Goal: Check status: Check status

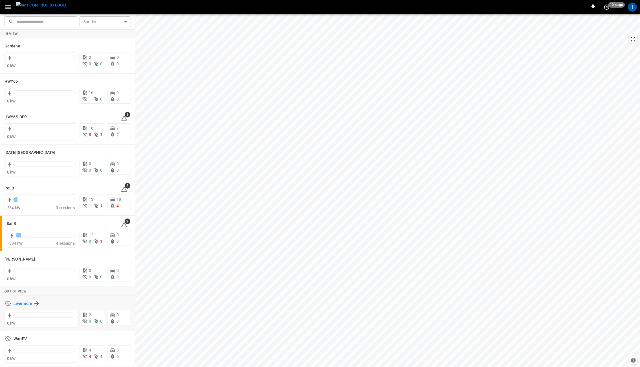
click at [36, 303] on icon at bounding box center [36, 303] width 5 height 5
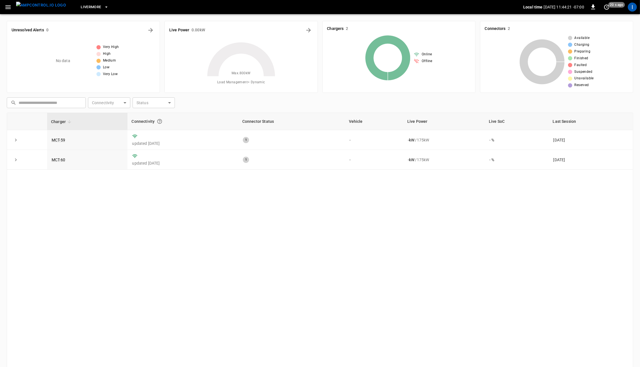
click at [13, 8] on button "button" at bounding box center [8, 7] width 12 height 10
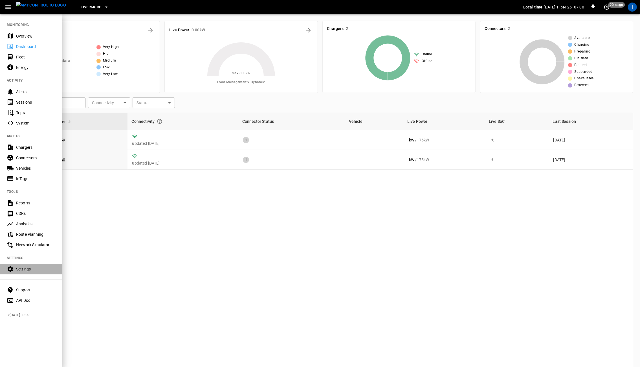
drag, startPoint x: 24, startPoint y: 270, endPoint x: 42, endPoint y: 270, distance: 18.6
click at [24, 270] on div "Settings" at bounding box center [35, 269] width 39 height 6
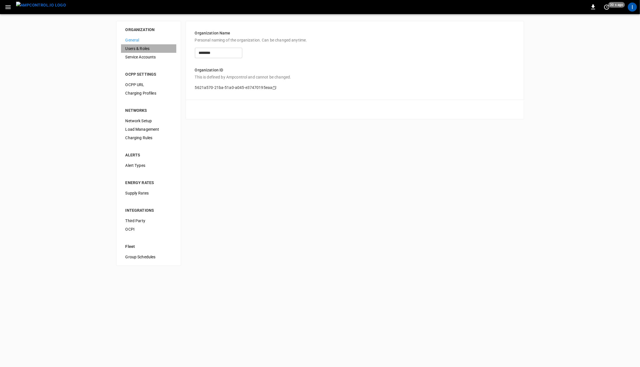
click at [145, 49] on span "Users & Roles" at bounding box center [149, 49] width 46 height 6
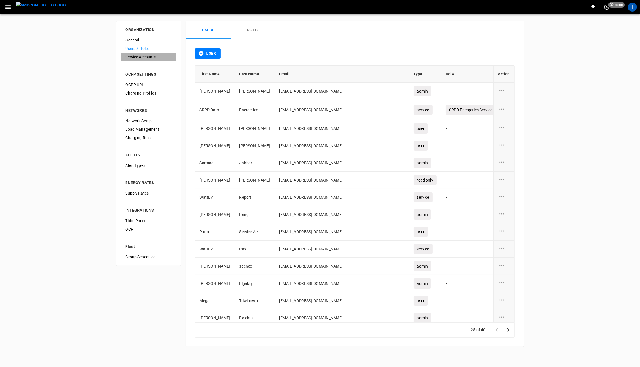
click at [142, 56] on span "Service Accounts" at bounding box center [149, 57] width 46 height 6
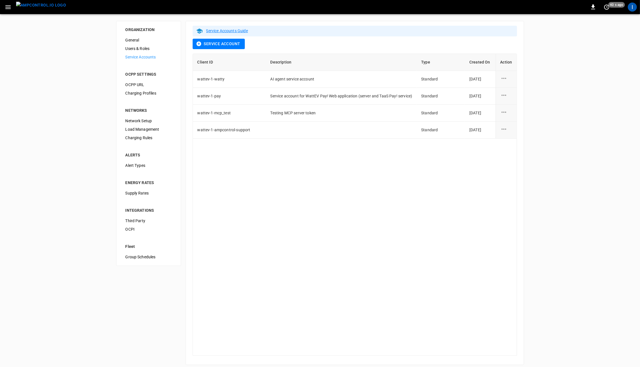
click at [146, 121] on span "Network Setup" at bounding box center [149, 121] width 46 height 6
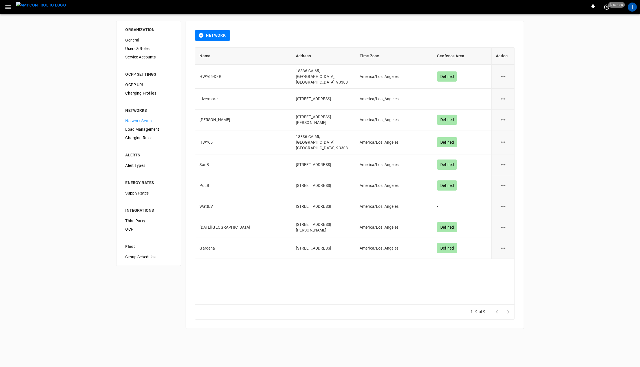
click at [503, 95] on icon "network options" at bounding box center [503, 98] width 7 height 7
click at [504, 110] on li "Edit" at bounding box center [506, 109] width 20 height 9
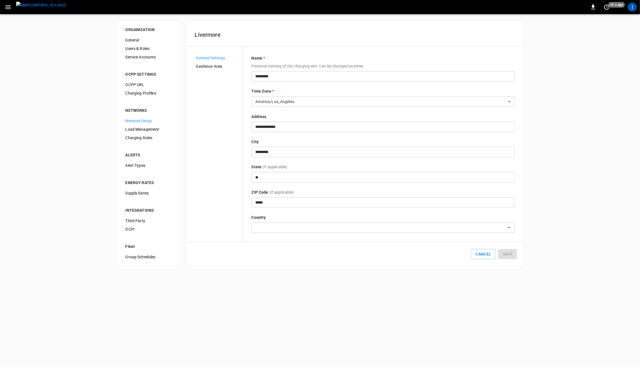
type input "**********"
click at [216, 67] on span "Geofence Area" at bounding box center [217, 67] width 42 height 6
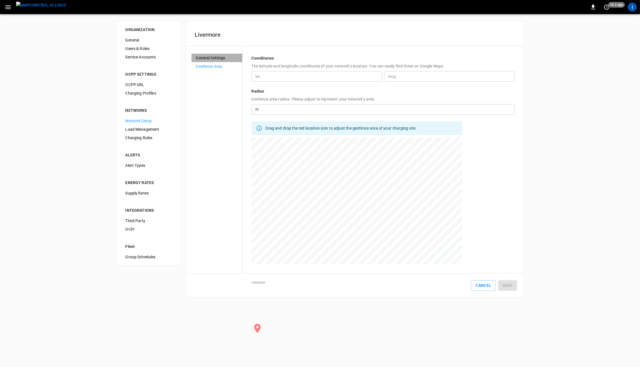
click at [214, 58] on span "General Settings" at bounding box center [217, 58] width 42 height 6
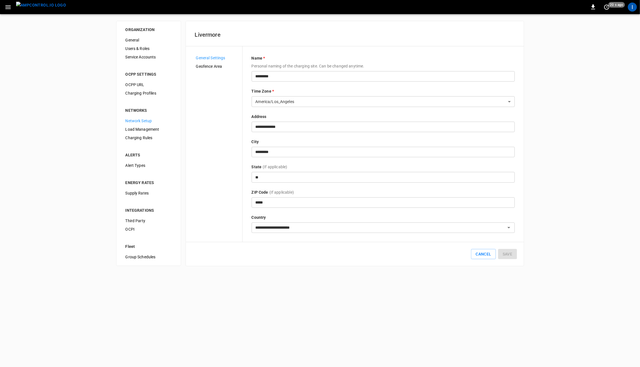
click at [211, 65] on span "Geofence Area" at bounding box center [217, 67] width 42 height 6
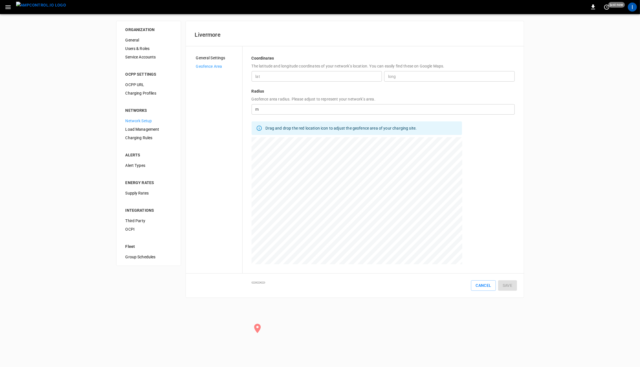
click at [259, 283] on span "Zoom out" at bounding box center [259, 283] width 0 height 0
click at [225, 59] on span "General Settings" at bounding box center [217, 58] width 42 height 6
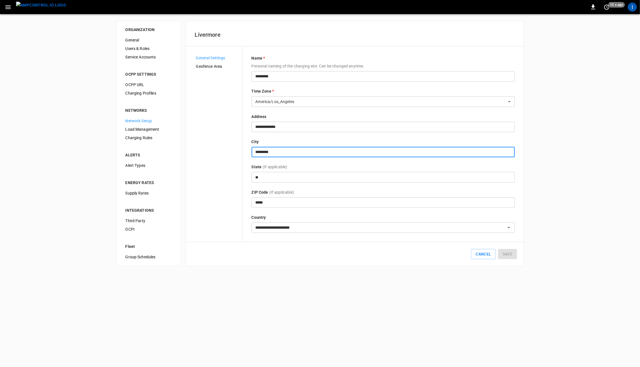
drag, startPoint x: 270, startPoint y: 152, endPoint x: 247, endPoint y: 151, distance: 23.7
click at [247, 151] on div "**********" at bounding box center [355, 144] width 320 height 178
click at [213, 65] on span "Geofence Area" at bounding box center [217, 67] width 42 height 6
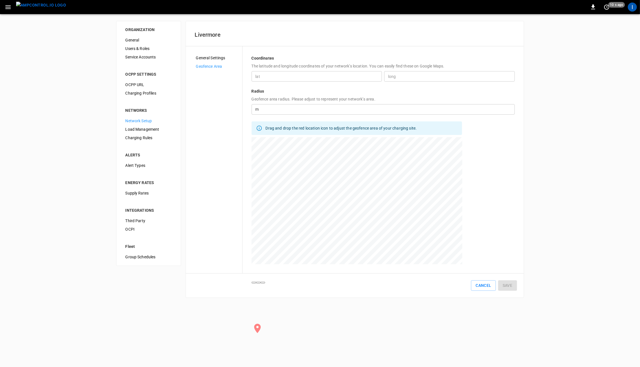
click at [213, 58] on span "General Settings" at bounding box center [217, 58] width 42 height 6
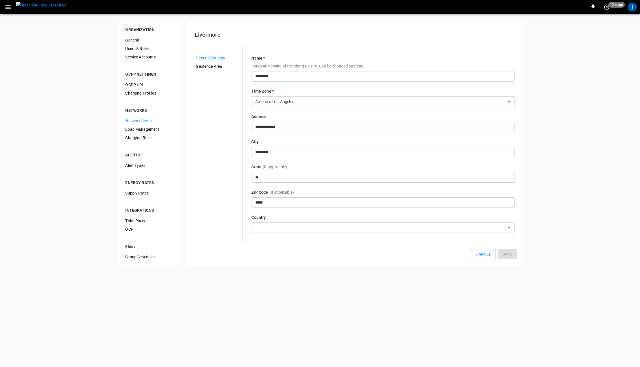
type input "**********"
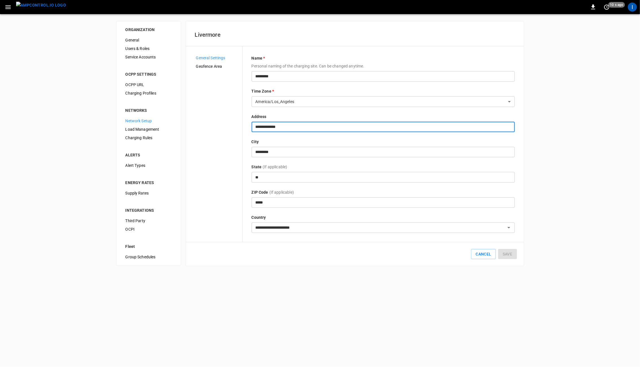
drag, startPoint x: 283, startPoint y: 127, endPoint x: 234, endPoint y: 128, distance: 49.4
click at [234, 128] on div "**********" at bounding box center [355, 144] width 320 height 178
click at [215, 65] on span "Geofence Area" at bounding box center [217, 67] width 42 height 6
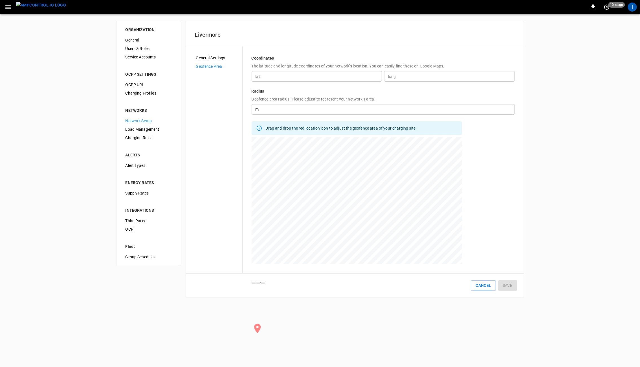
click at [274, 75] on input "lat" at bounding box center [317, 76] width 131 height 10
drag, startPoint x: 292, startPoint y: 76, endPoint x: 352, endPoint y: 78, distance: 59.6
click at [352, 78] on input "lat" at bounding box center [317, 76] width 131 height 10
type input "**********"
click at [401, 75] on input "long" at bounding box center [449, 76] width 131 height 10
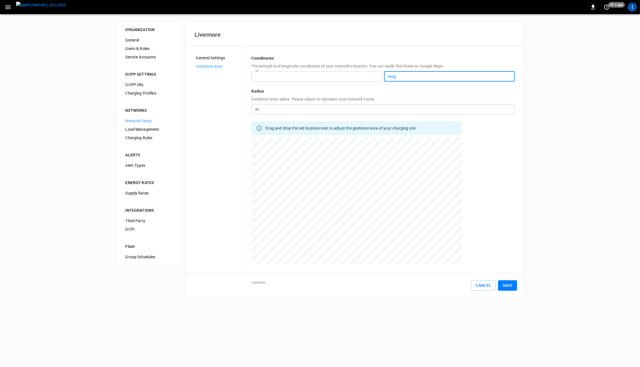
paste input "**********"
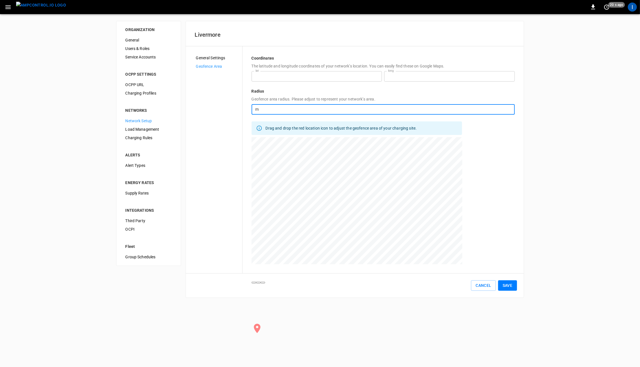
click at [308, 106] on input "number" at bounding box center [388, 109] width 254 height 10
click at [298, 74] on input "**********" at bounding box center [317, 76] width 131 height 10
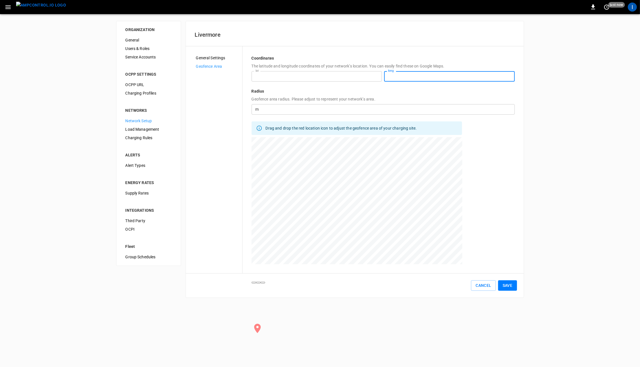
click at [442, 74] on input "**********" at bounding box center [449, 76] width 131 height 10
click at [393, 76] on input "**********" at bounding box center [449, 76] width 131 height 10
drag, startPoint x: 398, startPoint y: 76, endPoint x: 451, endPoint y: 91, distance: 55.4
click at [402, 79] on input "**********" at bounding box center [449, 76] width 131 height 10
type input "**********"
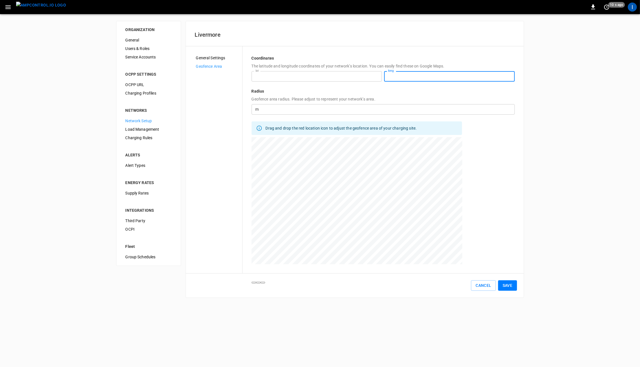
click at [386, 110] on input "number" at bounding box center [388, 109] width 254 height 10
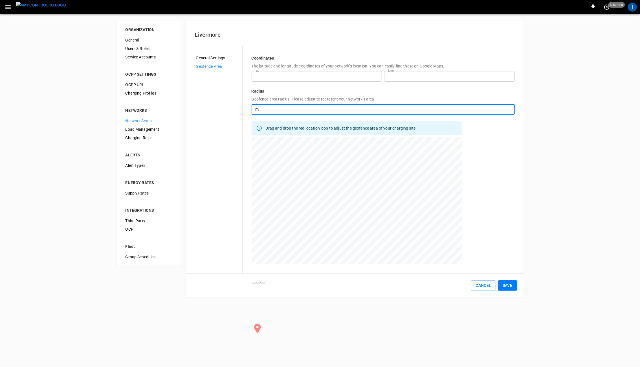
type input "***"
click at [509, 286] on button "Save" at bounding box center [507, 285] width 19 height 10
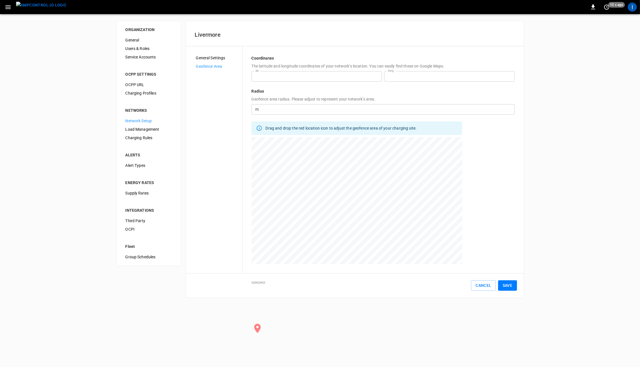
click at [67, 48] on div "**********" at bounding box center [320, 159] width 640 height 290
click at [505, 282] on button "Save" at bounding box center [507, 285] width 19 height 10
click at [37, 8] on img "menu" at bounding box center [41, 5] width 50 height 7
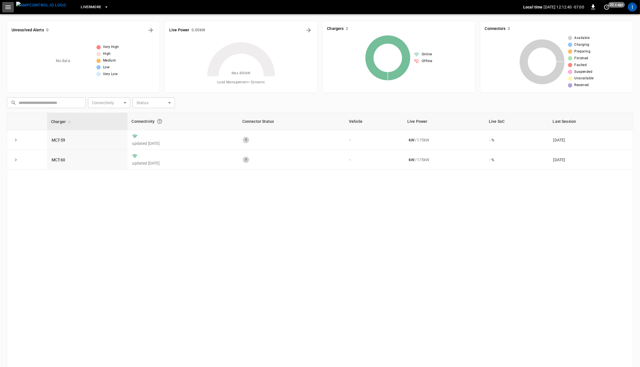
drag, startPoint x: 14, startPoint y: 6, endPoint x: 14, endPoint y: 13, distance: 6.2
click at [14, 6] on button "button" at bounding box center [8, 7] width 12 height 10
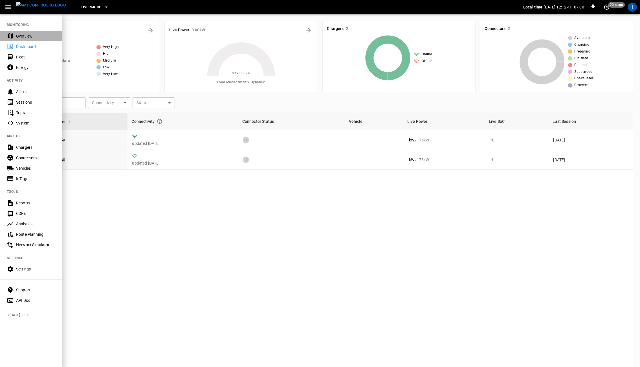
drag, startPoint x: 24, startPoint y: 35, endPoint x: 31, endPoint y: 37, distance: 7.5
click at [24, 35] on div "Overview" at bounding box center [35, 36] width 39 height 6
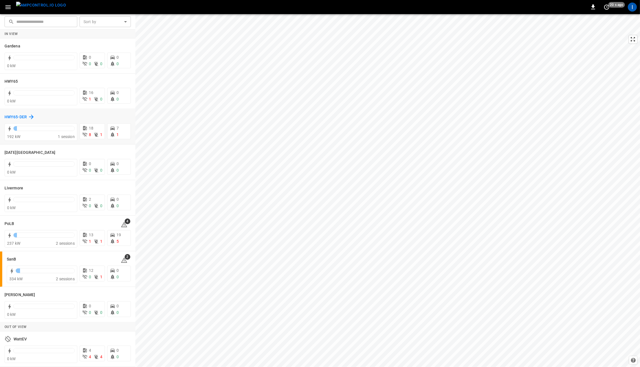
click at [17, 117] on h6 "HWY65-DER" at bounding box center [16, 117] width 22 height 6
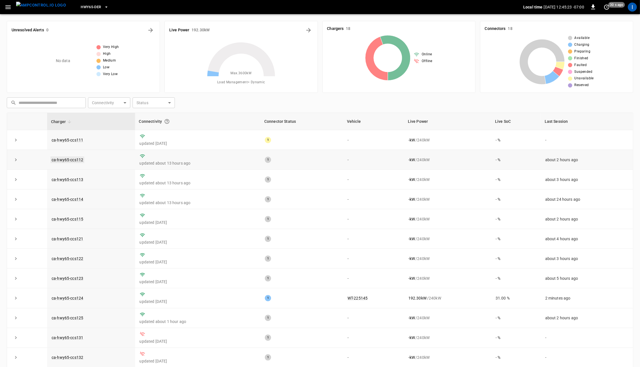
click at [73, 159] on link "ca-hwy65-ccs112" at bounding box center [68, 159] width 34 height 7
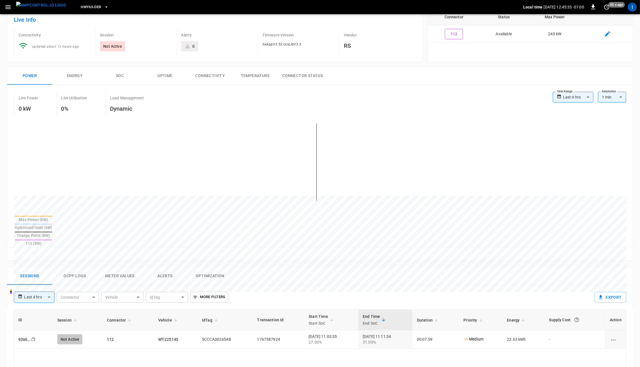
scroll to position [36, 0]
click at [25, 335] on link "93a6 ..." at bounding box center [24, 338] width 15 height 7
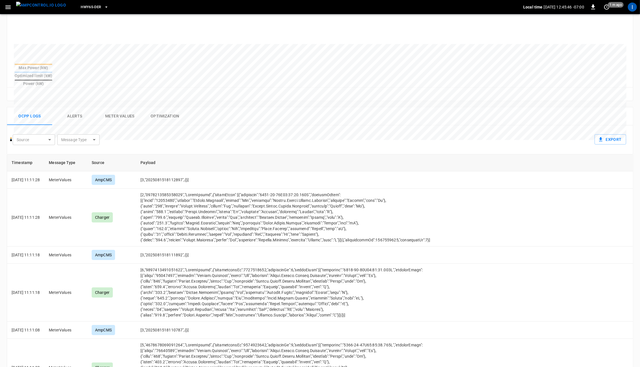
scroll to position [176, 0]
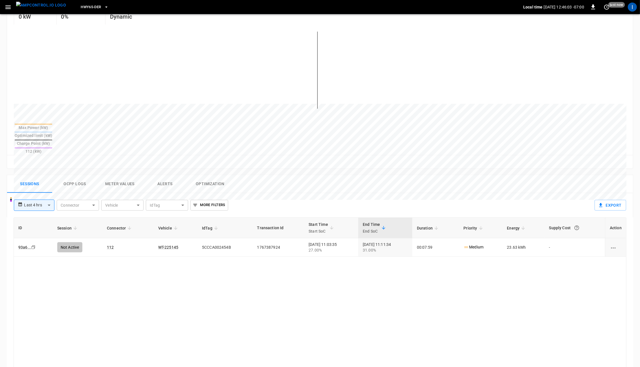
scroll to position [129, 0]
click at [86, 173] on button "Ocpp logs" at bounding box center [74, 182] width 45 height 18
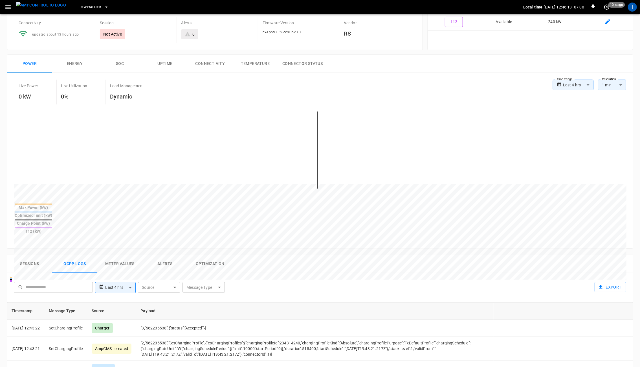
scroll to position [0, 0]
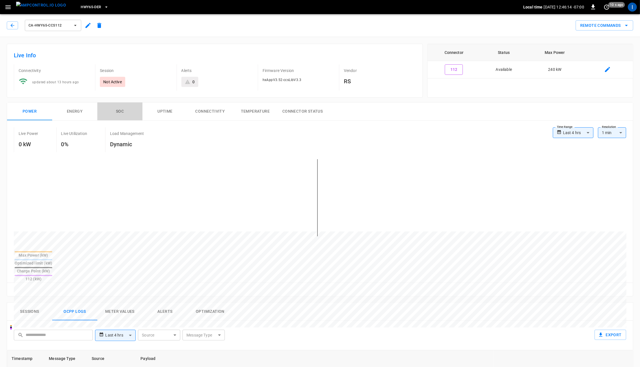
click at [118, 112] on button "SOC" at bounding box center [119, 111] width 45 height 18
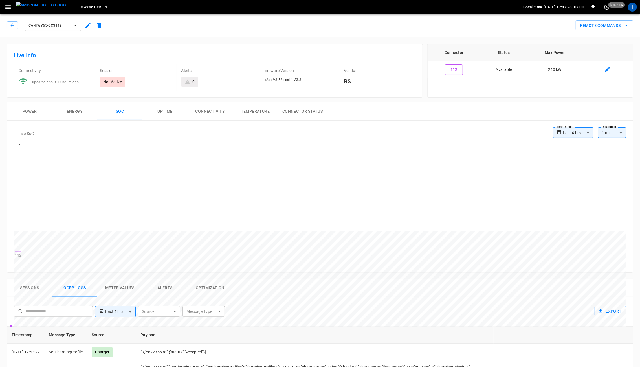
drag, startPoint x: 34, startPoint y: 112, endPoint x: 40, endPoint y: 115, distance: 6.6
click at [34, 112] on button "Power" at bounding box center [29, 111] width 45 height 18
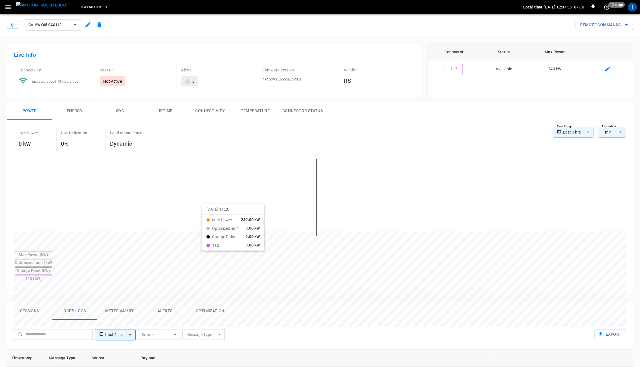
scroll to position [1, 0]
drag, startPoint x: 180, startPoint y: 204, endPoint x: 209, endPoint y: 208, distance: 29.6
click at [209, 327] on div at bounding box center [310, 365] width 592 height 77
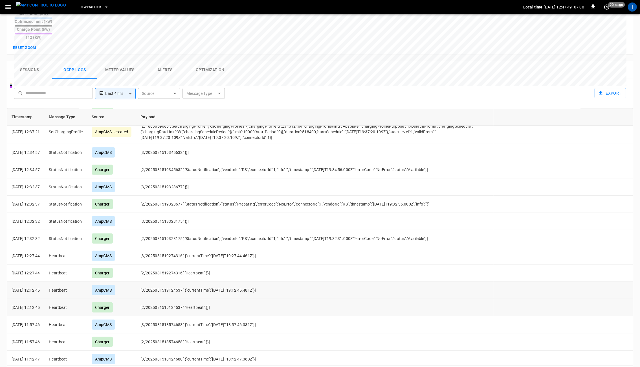
scroll to position [183, 0]
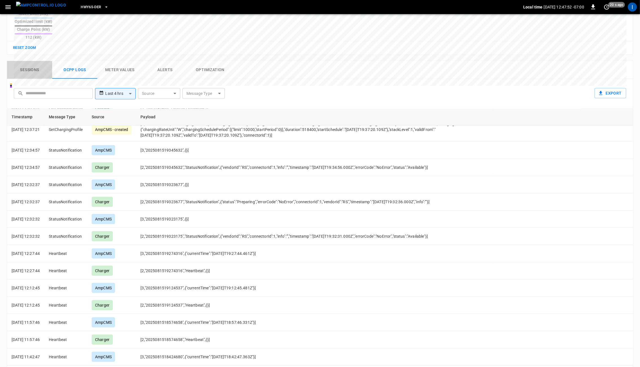
drag, startPoint x: 28, startPoint y: 52, endPoint x: 29, endPoint y: 61, distance: 9.1
click at [28, 61] on button "Sessions" at bounding box center [29, 70] width 45 height 18
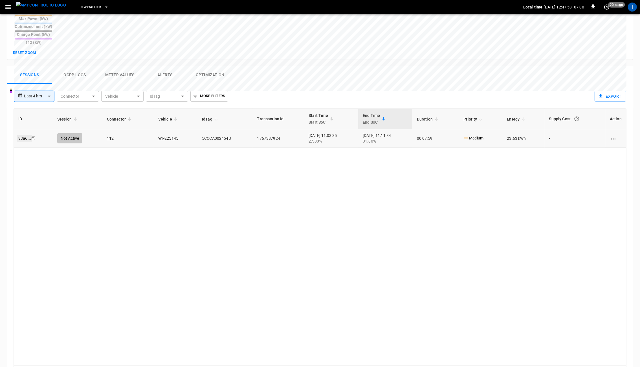
click at [23, 135] on link "93a6 ..." at bounding box center [24, 138] width 15 height 7
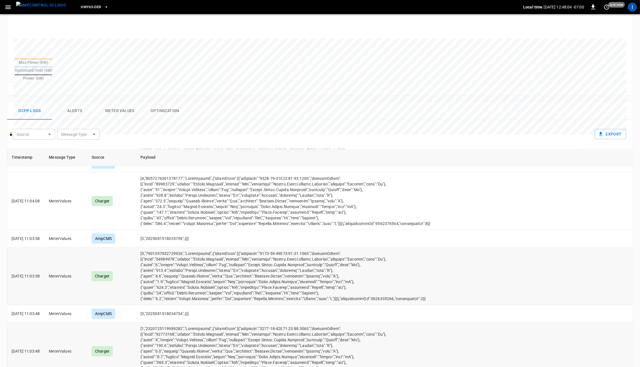
scroll to position [224, 0]
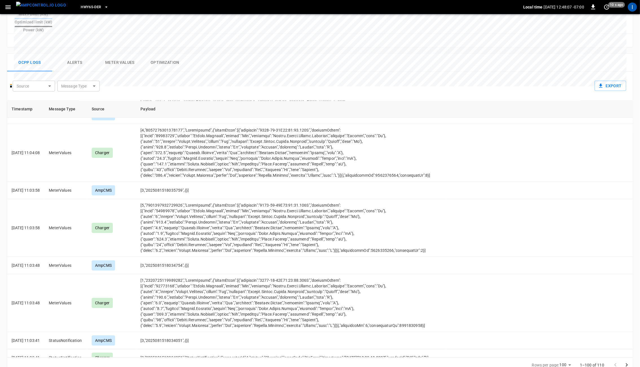
click at [571, 353] on body "HWY65-DER Local time [DATE] 12:48:07 -07:00 0 10 s ago I Session 93a6 ... Copy …" at bounding box center [320, 78] width 640 height 604
click at [626, 352] on div at bounding box center [320, 183] width 640 height 367
click at [627, 362] on icon "Go to next page" at bounding box center [627, 365] width 7 height 7
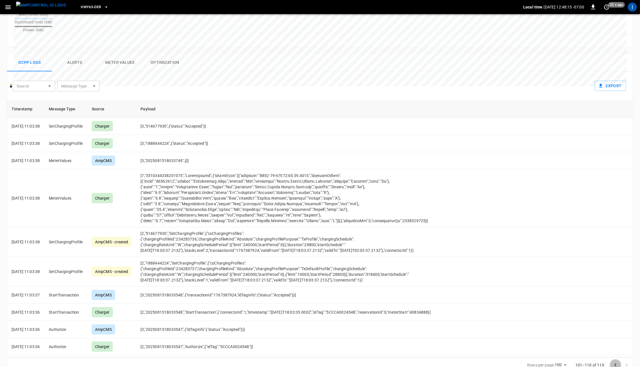
click at [615, 362] on icon "Go to previous page" at bounding box center [615, 365] width 7 height 7
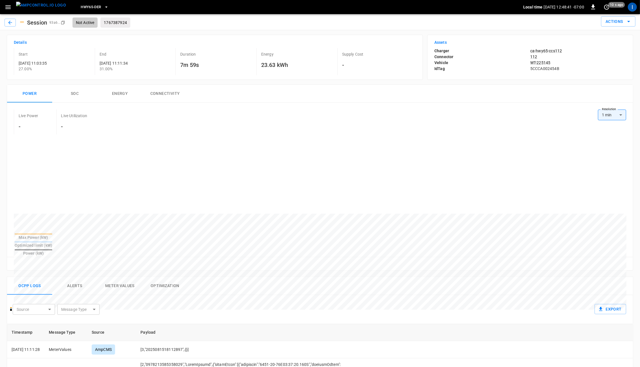
scroll to position [0, 0]
click at [78, 92] on button "SOC" at bounding box center [74, 95] width 45 height 18
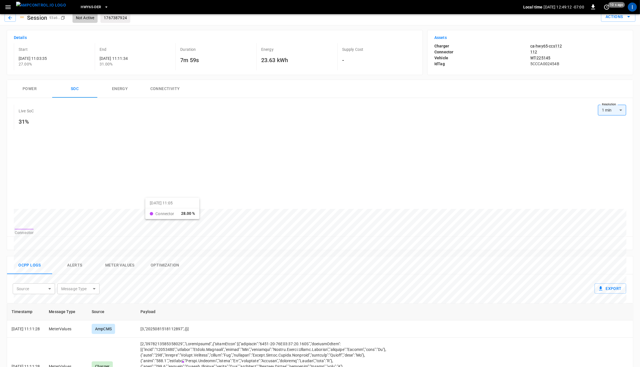
scroll to position [7, 0]
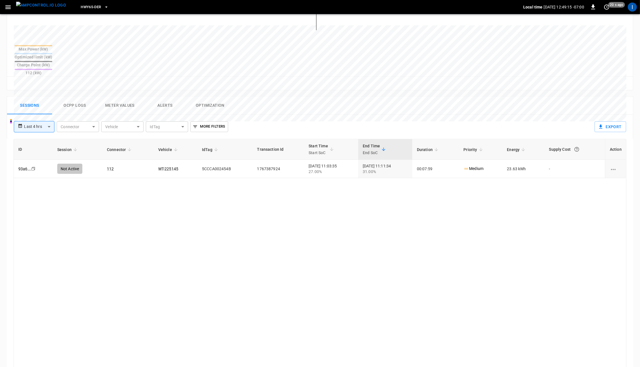
scroll to position [222, 0]
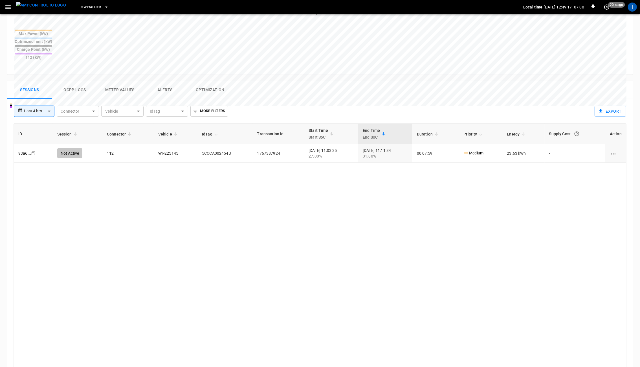
click at [79, 81] on button "Ocpp logs" at bounding box center [74, 90] width 45 height 18
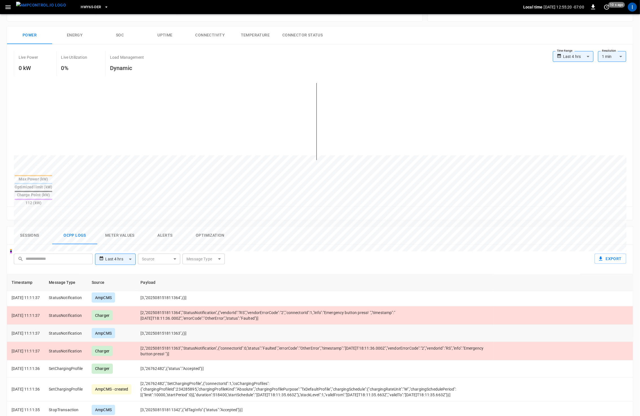
scroll to position [78, 0]
